Goal: Information Seeking & Learning: Check status

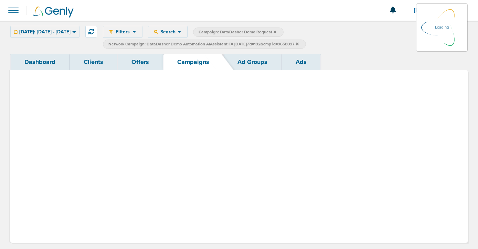
click at [196, 59] on link "Campaigns" at bounding box center [193, 62] width 60 height 16
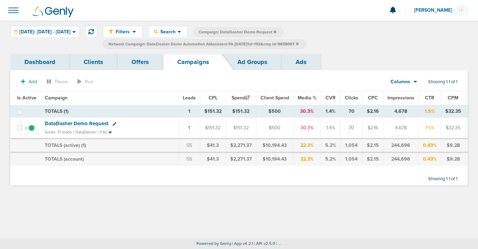
click at [299, 44] on icon at bounding box center [297, 44] width 3 height 4
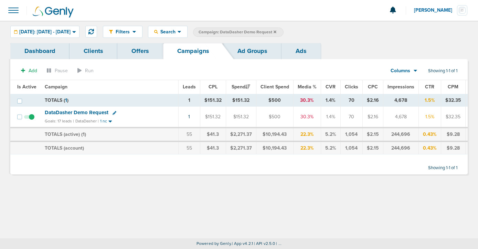
click at [277, 31] on icon at bounding box center [275, 31] width 3 height 3
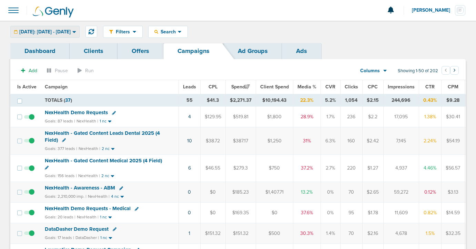
click at [33, 31] on span "[DATE]: [DATE] - [DATE]" at bounding box center [44, 32] width 51 height 5
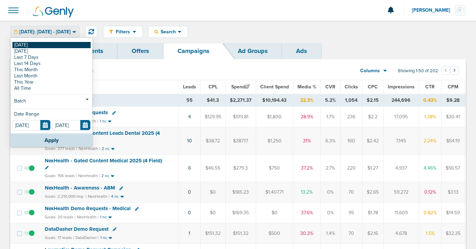
click at [34, 44] on link "[DATE]" at bounding box center [51, 45] width 78 height 6
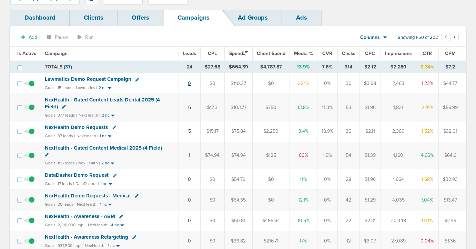
scroll to position [34, 0]
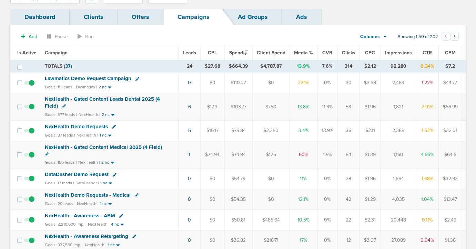
click at [67, 78] on span "Lawmatics Demo Request Campaign" at bounding box center [88, 78] width 86 height 6
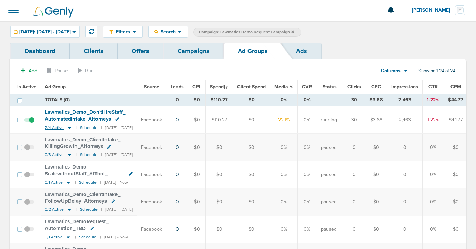
click at [67, 129] on icon at bounding box center [69, 128] width 7 height 6
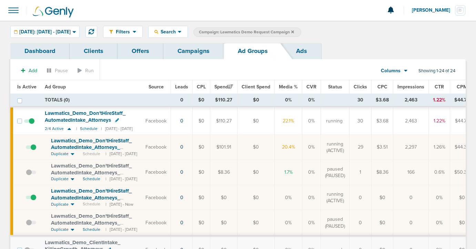
click at [33, 151] on span at bounding box center [31, 151] width 10 height 0
click at [26, 149] on input "checkbox" at bounding box center [26, 149] width 0 height 0
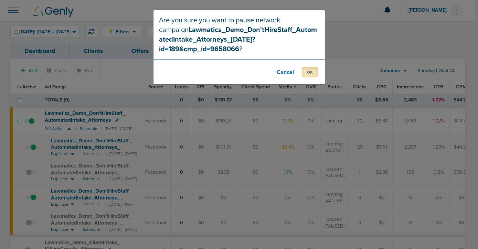
click at [316, 67] on button "OK" at bounding box center [310, 72] width 16 height 11
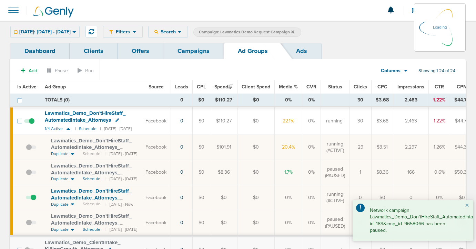
click at [190, 51] on link "Campaigns" at bounding box center [193, 51] width 60 height 16
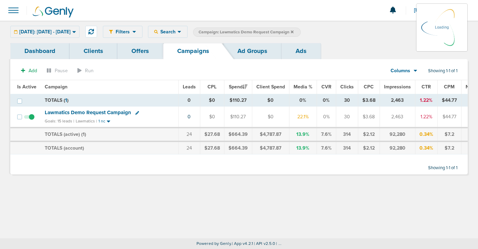
click at [294, 30] on icon at bounding box center [292, 32] width 3 height 4
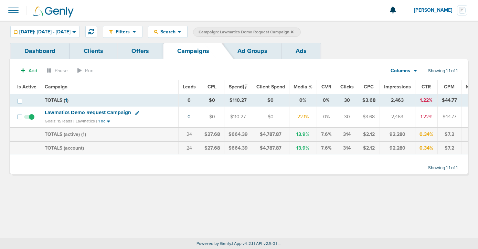
click at [294, 32] on icon at bounding box center [292, 31] width 3 height 3
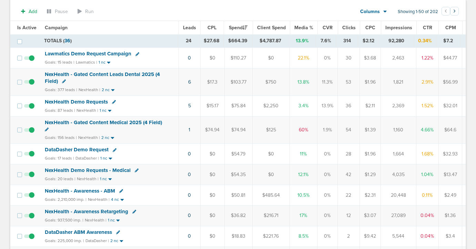
scroll to position [60, 0]
click at [92, 123] on span "NexHealth - Gated Content Medical 2025 (4 Field)" at bounding box center [103, 123] width 117 height 6
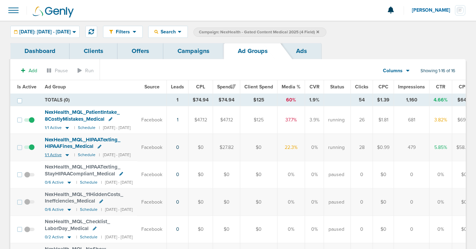
click at [67, 155] on icon at bounding box center [67, 155] width 7 height 6
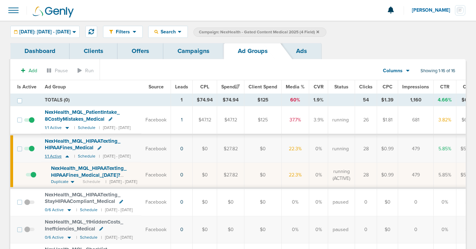
click at [67, 155] on icon at bounding box center [67, 157] width 7 height 6
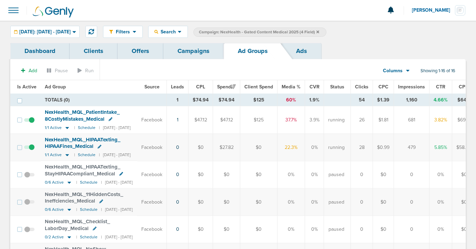
click at [201, 52] on link "Campaigns" at bounding box center [193, 51] width 60 height 16
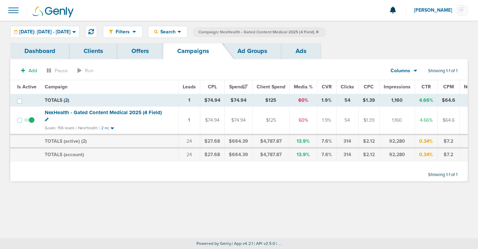
click at [319, 32] on icon at bounding box center [317, 31] width 3 height 3
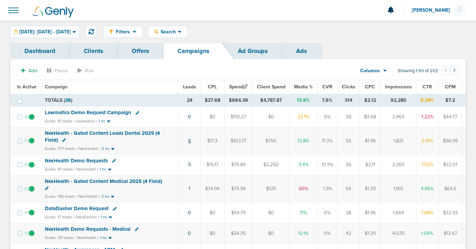
click at [189, 141] on link "6" at bounding box center [189, 141] width 3 height 6
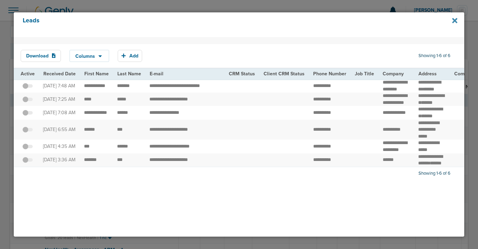
click at [455, 21] on icon at bounding box center [455, 20] width 5 height 5
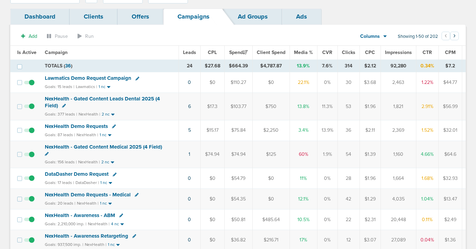
scroll to position [35, 0]
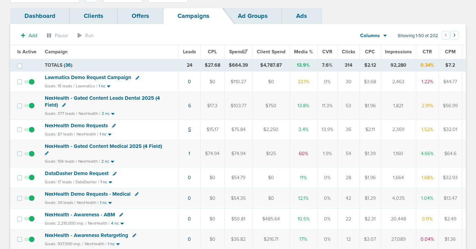
click at [188, 131] on link "5" at bounding box center [189, 130] width 3 height 6
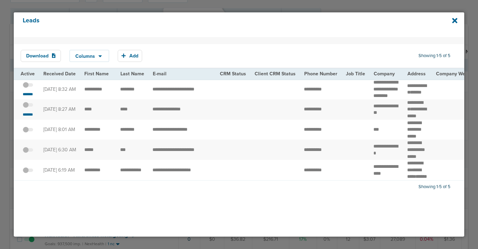
click at [29, 109] on span at bounding box center [28, 109] width 10 height 0
click at [28, 106] on input "checkbox" at bounding box center [28, 106] width 0 height 0
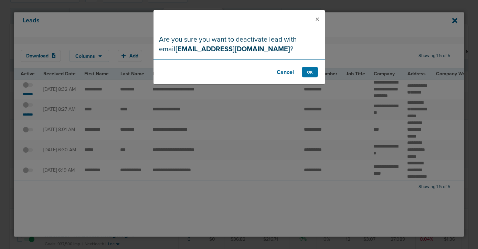
click at [289, 72] on button "Cancel" at bounding box center [286, 72] width 28 height 11
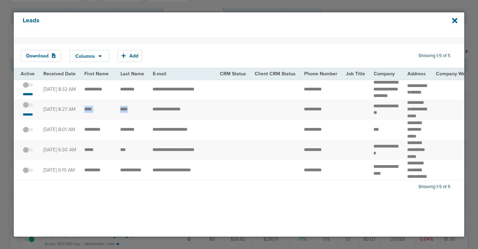
drag, startPoint x: 84, startPoint y: 116, endPoint x: 139, endPoint y: 118, distance: 55.2
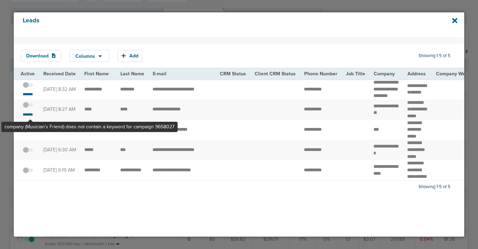
click at [30, 109] on span at bounding box center [28, 109] width 10 height 0
click at [28, 106] on input "checkbox" at bounding box center [28, 106] width 0 height 0
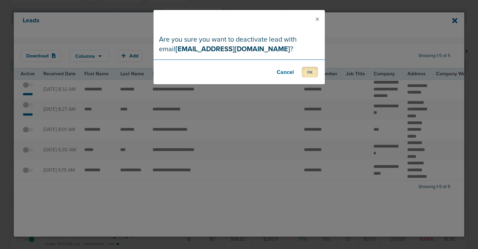
click at [308, 73] on button "OK" at bounding box center [310, 72] width 16 height 11
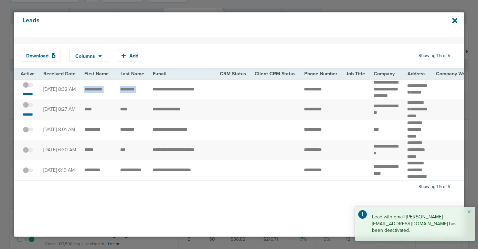
drag, startPoint x: 83, startPoint y: 93, endPoint x: 157, endPoint y: 88, distance: 74.6
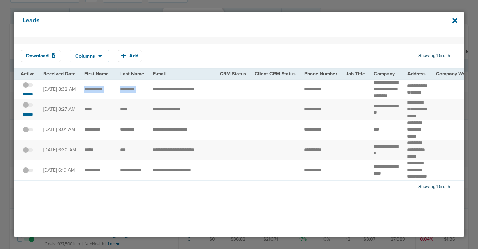
copy tr "* ********"
drag, startPoint x: 393, startPoint y: 101, endPoint x: 368, endPoint y: 83, distance: 30.6
click at [370, 83] on td "**********" at bounding box center [387, 89] width 34 height 20
click at [29, 89] on span at bounding box center [28, 89] width 10 height 0
click at [28, 86] on input "checkbox" at bounding box center [28, 86] width 0 height 0
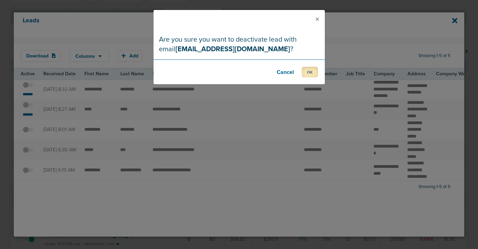
click at [310, 72] on button "OK" at bounding box center [310, 72] width 16 height 11
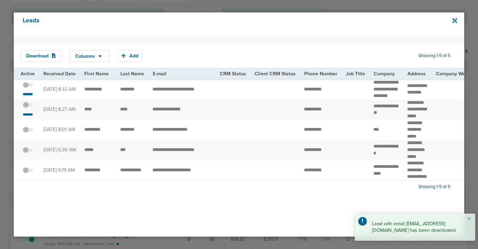
click at [455, 22] on icon at bounding box center [455, 20] width 5 height 5
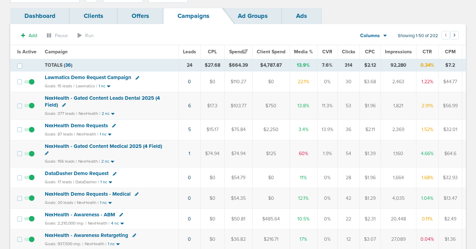
click at [86, 126] on span "NexHealth Demo Requests" at bounding box center [76, 126] width 63 height 6
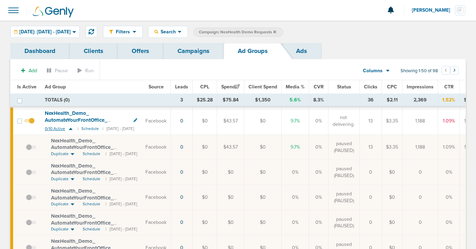
click at [71, 128] on icon at bounding box center [70, 129] width 7 height 6
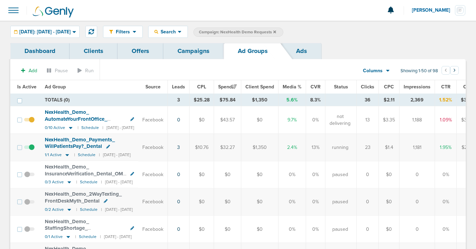
click at [61, 146] on span "NexHealth_ Demo_ Payments_ WillPatientsPay?_ Dental" at bounding box center [80, 143] width 70 height 13
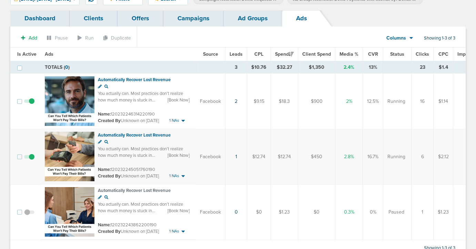
click at [27, 216] on span at bounding box center [29, 216] width 10 height 0
click at [29, 214] on input "checkbox" at bounding box center [29, 214] width 0 height 0
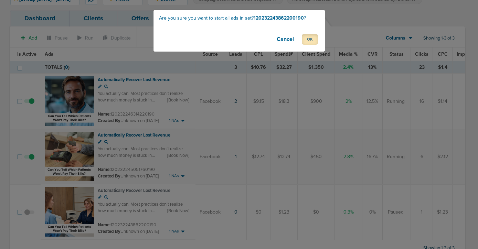
click at [305, 41] on button "OK" at bounding box center [310, 39] width 16 height 11
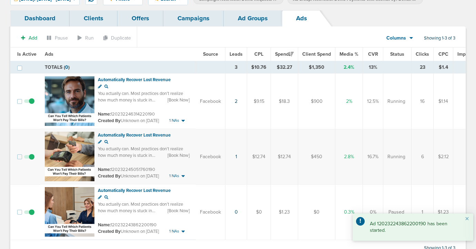
click at [239, 23] on link "Ad Groups" at bounding box center [253, 18] width 58 height 16
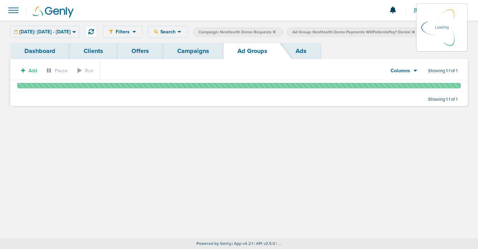
click at [188, 54] on link "Campaigns" at bounding box center [193, 51] width 60 height 16
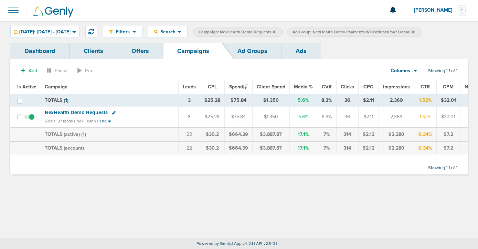
click at [283, 32] on label "Campaign: NexHealth Demo Requests" at bounding box center [238, 32] width 90 height 9
click at [69, 32] on span "[DATE]: [DATE] - [DATE]" at bounding box center [44, 32] width 51 height 5
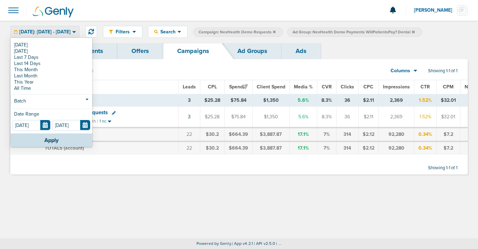
click at [69, 32] on span "[DATE]: [DATE] - [DATE]" at bounding box center [44, 32] width 51 height 5
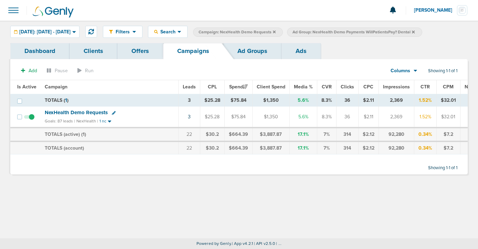
click at [276, 32] on icon at bounding box center [274, 32] width 3 height 4
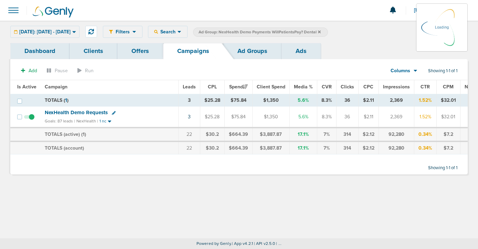
click at [321, 32] on icon at bounding box center [319, 31] width 3 height 3
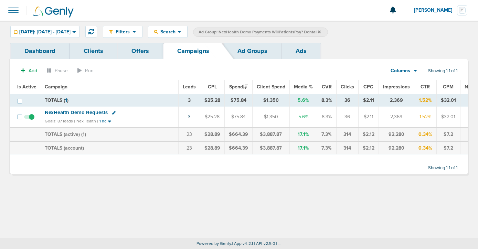
click at [328, 29] on label "Ad Group: NexHealth Demo Payments WillPatientsPay? Dental" at bounding box center [260, 32] width 135 height 9
click at [328, 32] on label "Ad Group: NexHealth Demo Payments WillPatientsPay? Dental" at bounding box center [260, 32] width 135 height 9
click at [321, 32] on icon at bounding box center [319, 31] width 3 height 3
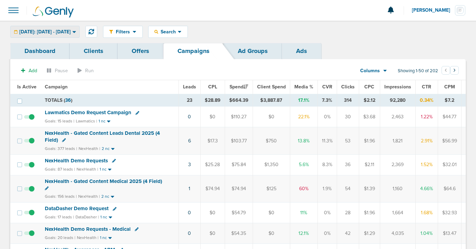
click at [71, 31] on span "[DATE]: [DATE] - [DATE]" at bounding box center [44, 32] width 51 height 5
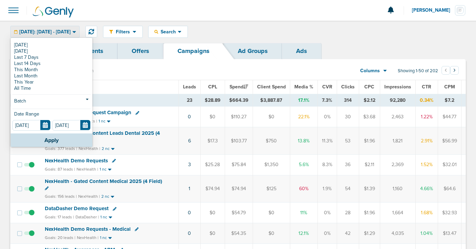
click at [71, 31] on span "[DATE]: [DATE] - [DATE]" at bounding box center [44, 32] width 51 height 5
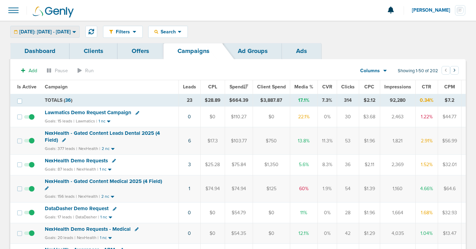
click at [71, 31] on span "[DATE]: [DATE] - [DATE]" at bounding box center [44, 32] width 51 height 5
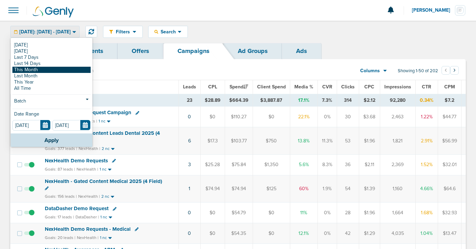
click at [70, 69] on link "This Month" at bounding box center [51, 70] width 78 height 6
